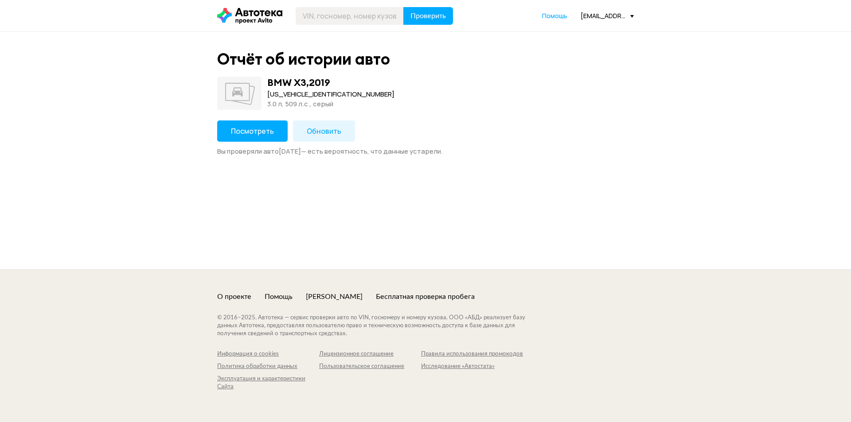
click at [258, 127] on span "Посмотреть" at bounding box center [252, 131] width 43 height 10
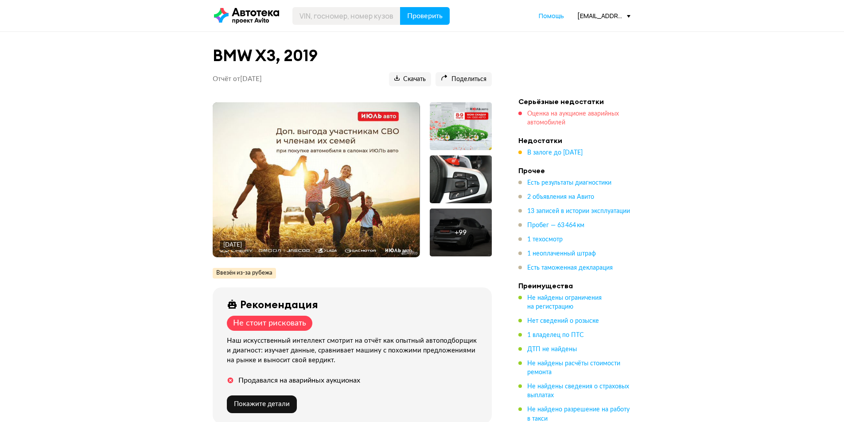
click at [555, 115] on span "Оценка на аукционе аварийных автомобилей" at bounding box center [573, 118] width 92 height 15
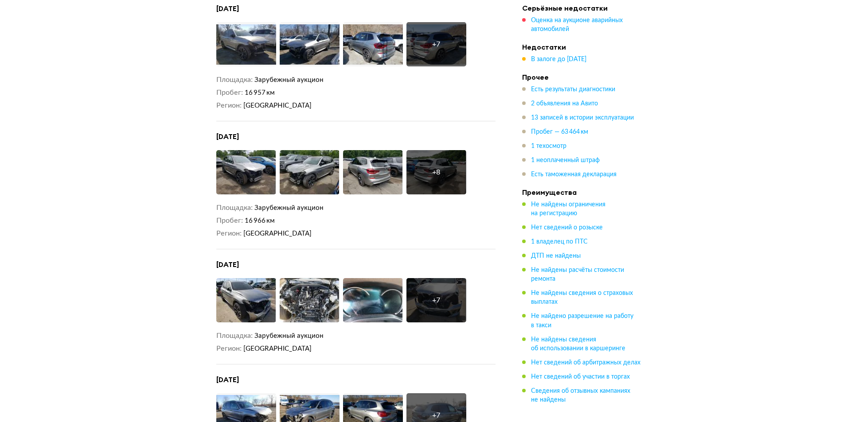
scroll to position [1133, 0]
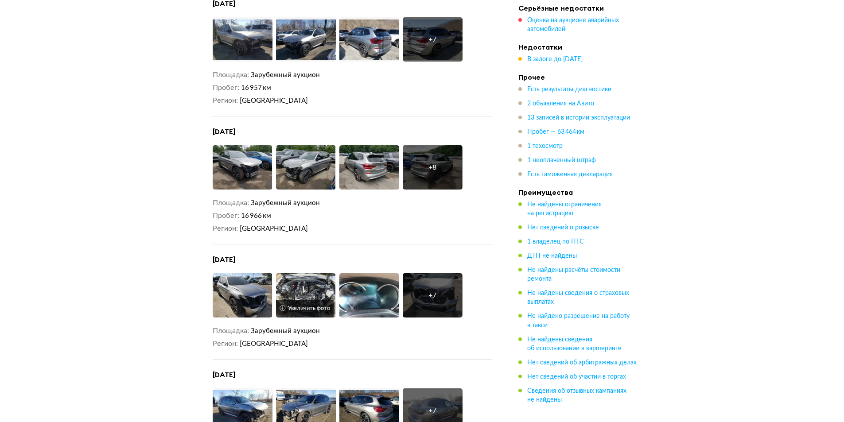
click at [300, 300] on button "Увеличить фото" at bounding box center [305, 309] width 58 height 18
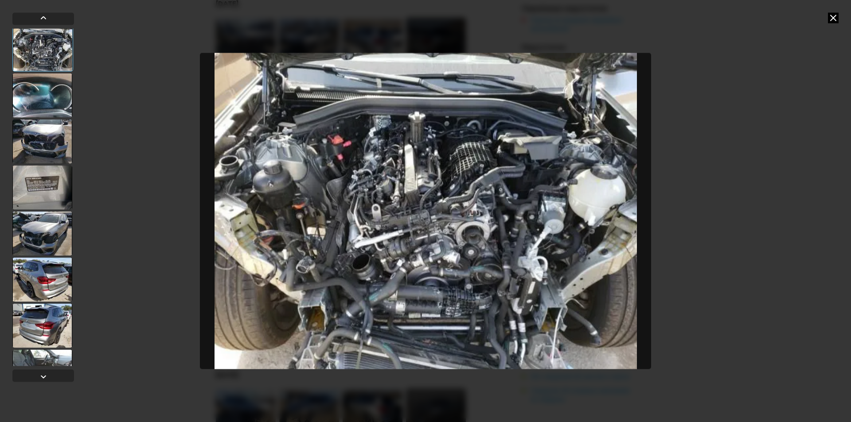
scroll to position [124, 0]
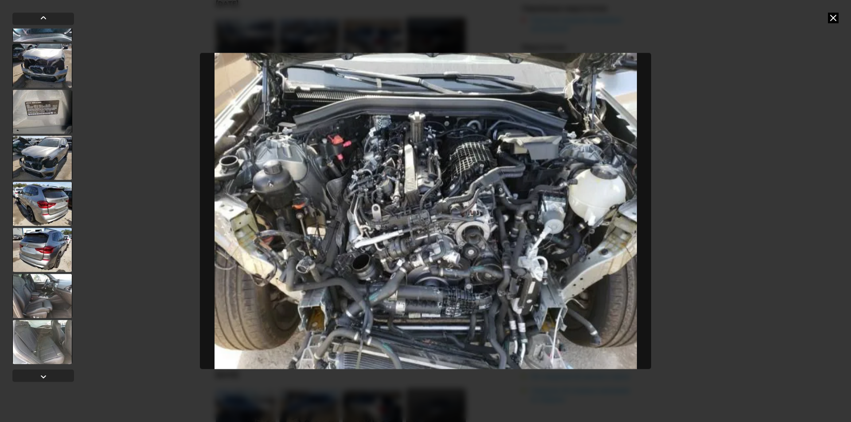
click at [43, 289] on div at bounding box center [42, 296] width 60 height 44
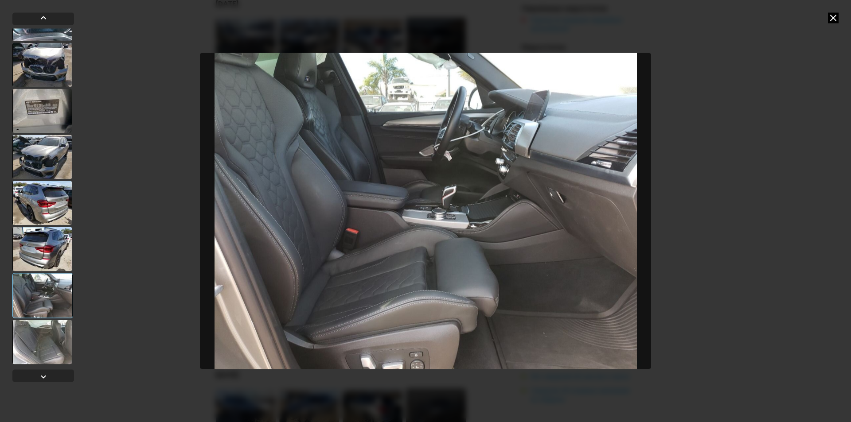
click at [48, 333] on div at bounding box center [42, 342] width 60 height 44
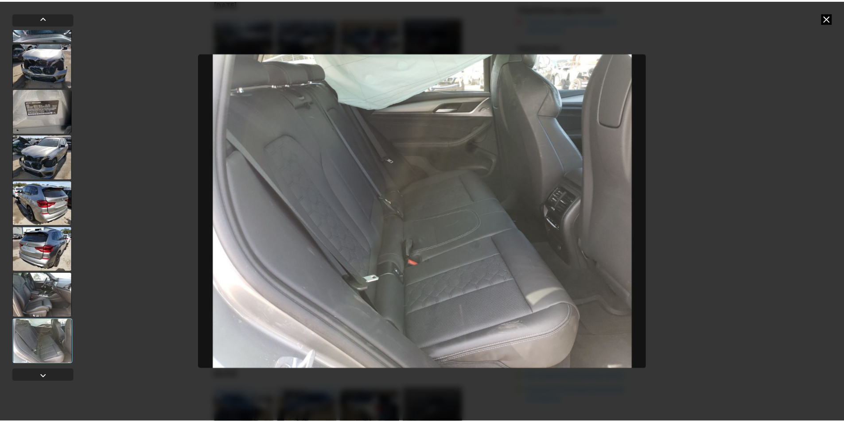
scroll to position [0, 0]
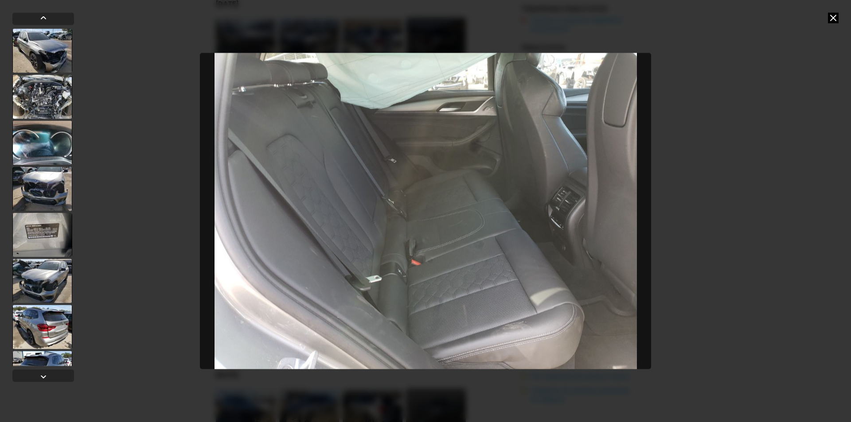
click at [46, 101] on div at bounding box center [42, 96] width 60 height 44
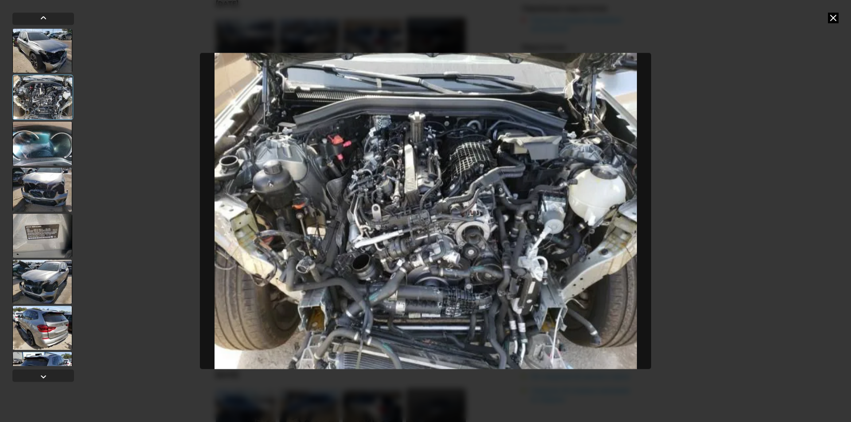
click at [761, 95] on div at bounding box center [425, 211] width 851 height 422
click at [830, 18] on icon at bounding box center [833, 17] width 11 height 11
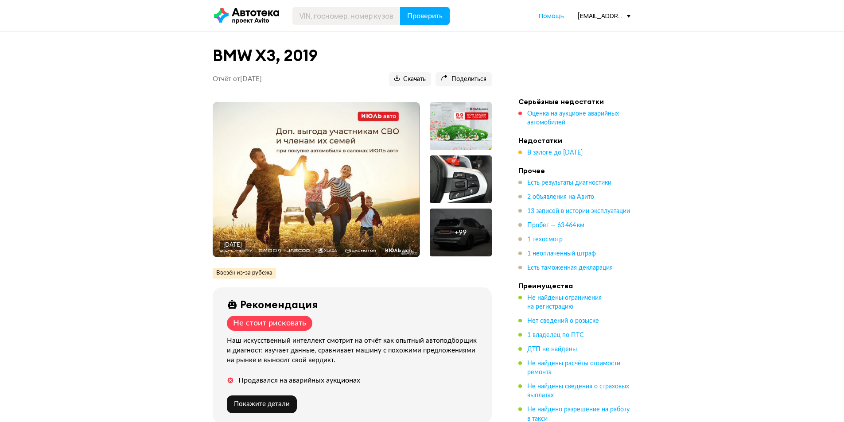
scroll to position [222, 0]
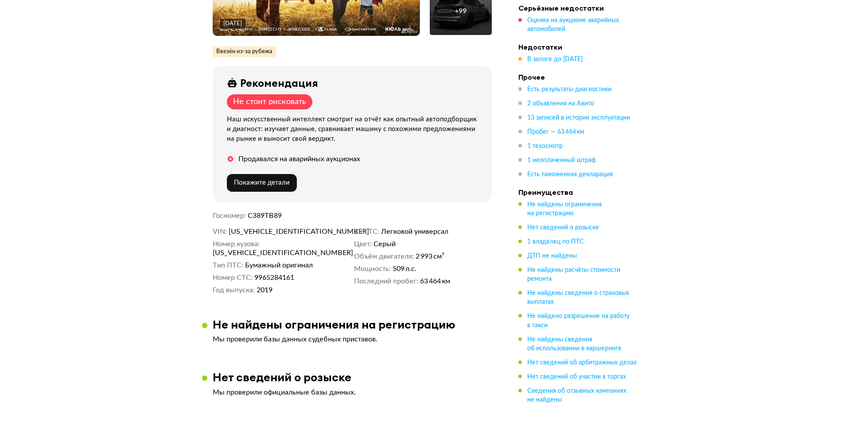
click at [263, 232] on span "[US_VEHICLE_IDENTIFICATION_NUMBER]" at bounding box center [280, 231] width 102 height 9
copy span "[US_VEHICLE_IDENTIFICATION_NUMBER]"
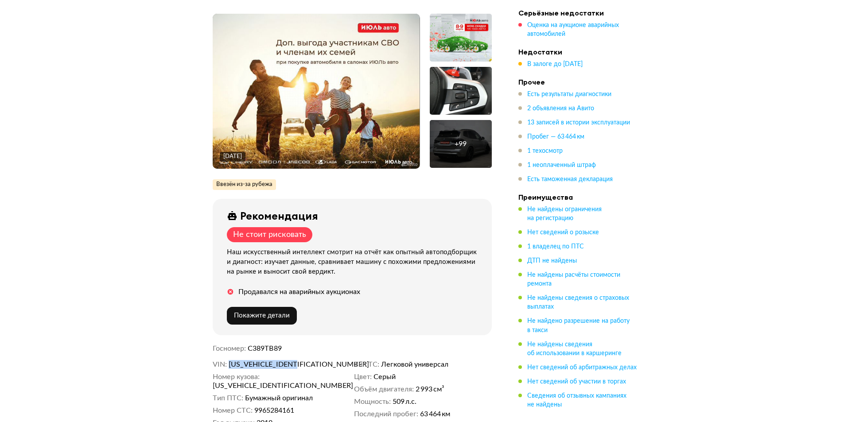
scroll to position [0, 0]
